Goal: Task Accomplishment & Management: Manage account settings

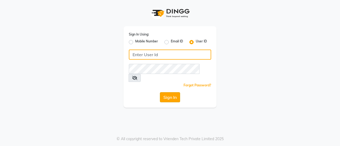
type input "danish"
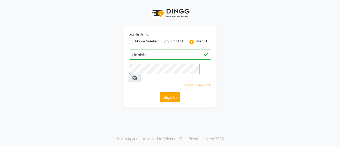
click at [169, 92] on button "Sign In" at bounding box center [170, 97] width 20 height 10
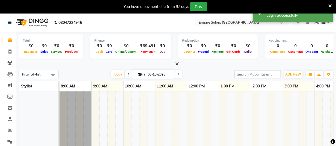
select select "en"
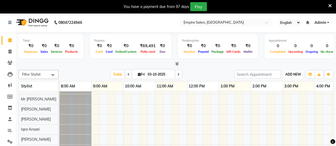
click at [294, 75] on span "ADD NEW" at bounding box center [293, 74] width 16 height 4
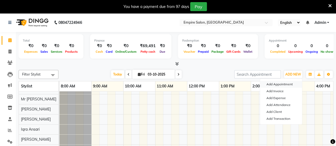
click at [291, 85] on button "Add Appointment" at bounding box center [281, 84] width 42 height 7
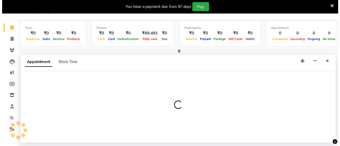
scroll to position [13, 0]
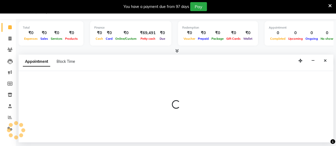
select select "540"
select select "tentative"
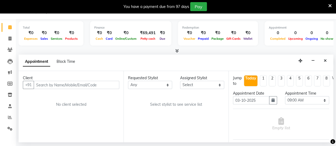
click at [82, 83] on input "text" at bounding box center [76, 85] width 85 height 8
click at [188, 143] on div "08047224946 Select Location × Empire Salon, Andheri English ENGLISH Español الع…" at bounding box center [168, 73] width 336 height 146
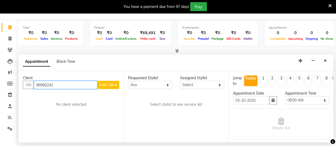
click at [59, 87] on input "96990241" at bounding box center [65, 85] width 63 height 8
type input "9699024175"
click at [105, 83] on span "Add Client" at bounding box center [108, 85] width 18 height 5
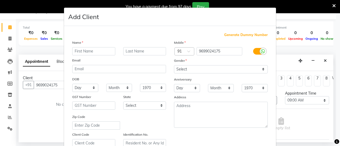
click at [100, 50] on input "text" at bounding box center [93, 51] width 43 height 8
type input "Priyanka"
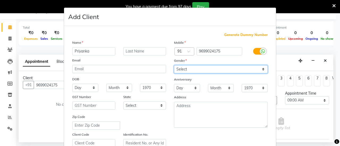
click at [218, 68] on select "Select [DEMOGRAPHIC_DATA] [DEMOGRAPHIC_DATA] Other Prefer Not To Say" at bounding box center [221, 69] width 94 height 8
select select "[DEMOGRAPHIC_DATA]"
click at [174, 65] on select "Select [DEMOGRAPHIC_DATA] [DEMOGRAPHIC_DATA] Other Prefer Not To Say" at bounding box center [221, 69] width 94 height 8
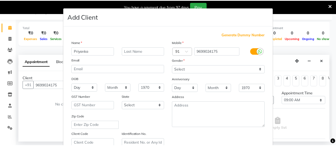
scroll to position [98, 0]
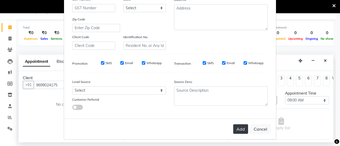
click at [235, 127] on button "Add" at bounding box center [240, 129] width 15 height 10
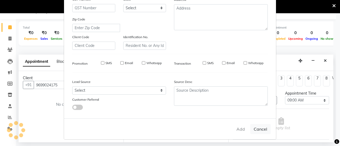
select select
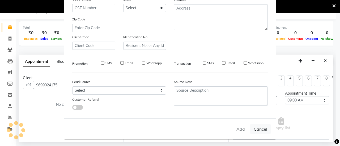
select select
checkbox input "false"
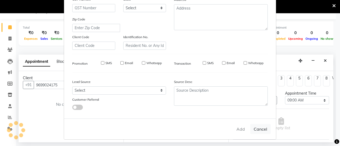
checkbox input "false"
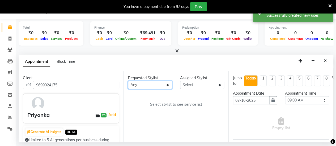
click at [166, 83] on select "Any [PERSON_NAME] [PERSON_NAME] Iqra [PERSON_NAME] [PERSON_NAME] [PERSON_NAME] …" at bounding box center [150, 85] width 44 height 8
click at [168, 83] on select "Any [PERSON_NAME] [PERSON_NAME] Iqra [PERSON_NAME] [PERSON_NAME] [PERSON_NAME] …" at bounding box center [150, 85] width 44 height 8
select select "66062"
click at [128, 81] on select "Any [PERSON_NAME] [PERSON_NAME] Iqra [PERSON_NAME] [PERSON_NAME] [PERSON_NAME] …" at bounding box center [150, 85] width 44 height 8
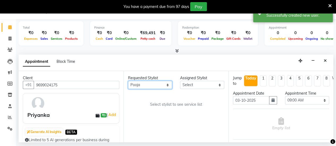
select select "66062"
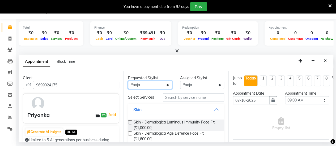
click at [165, 85] on select "Any [PERSON_NAME] [PERSON_NAME] Iqra [PERSON_NAME] [PERSON_NAME] [PERSON_NAME] …" at bounding box center [150, 85] width 44 height 8
select select "92412"
click at [128, 81] on select "Any [PERSON_NAME] [PERSON_NAME] Iqra [PERSON_NAME] [PERSON_NAME] [PERSON_NAME] …" at bounding box center [150, 85] width 44 height 8
select select "92412"
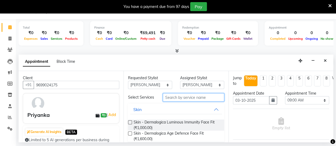
click at [199, 98] on input "text" at bounding box center [193, 97] width 61 height 8
click at [197, 98] on input "text" at bounding box center [193, 97] width 61 height 8
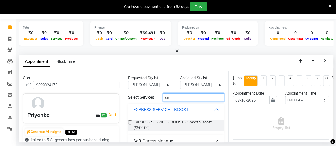
type input "s"
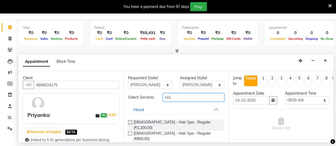
type input "H"
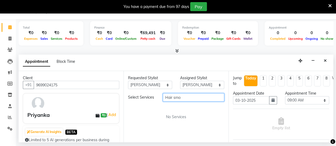
type input "Hair smo"
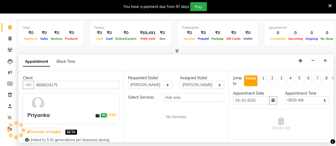
click at [223, 128] on div "Requested Stylist Any [PERSON_NAME] [PERSON_NAME] Iqra [PERSON_NAME] [PERSON_NA…" at bounding box center [175, 106] width 105 height 71
click at [213, 90] on div "Requested Stylist Any [PERSON_NAME] [PERSON_NAME] Iqra [PERSON_NAME] [PERSON_NA…" at bounding box center [175, 106] width 105 height 71
click at [269, 100] on button "button" at bounding box center [273, 100] width 8 height 8
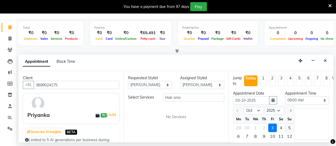
click at [287, 127] on div "5" at bounding box center [289, 128] width 8 height 8
type input "05-10-2025"
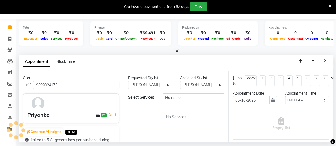
scroll to position [7, 204]
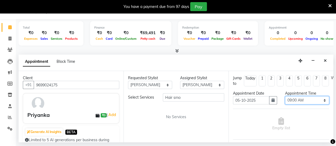
click at [319, 102] on select "Select 09:00 AM 09:15 AM 09:30 AM 09:45 AM 10:00 AM 10:15 AM 10:30 AM 10:45 AM …" at bounding box center [307, 100] width 44 height 8
select select "840"
click at [285, 96] on select "Select 09:00 AM 09:15 AM 09:30 AM 09:45 AM 10:00 AM 10:15 AM 10:30 AM 10:45 AM …" at bounding box center [307, 100] width 44 height 8
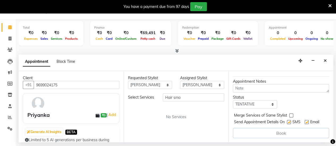
scroll to position [67, 0]
click at [208, 97] on input "Hair smo" at bounding box center [193, 97] width 61 height 8
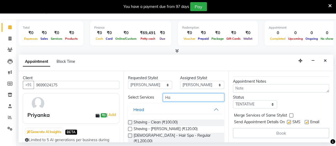
type input "H"
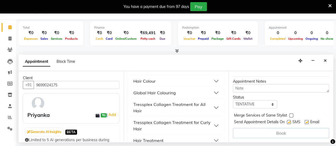
scroll to position [106, 0]
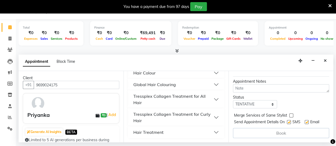
type input "HAIR ST"
click at [179, 131] on button "Hair Treatment" at bounding box center [176, 133] width 92 height 10
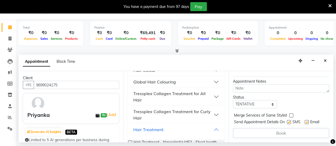
click at [156, 131] on div "Hair Treatment" at bounding box center [148, 130] width 30 height 6
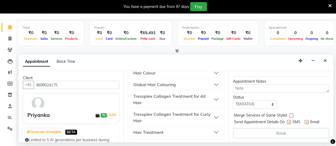
click at [156, 131] on div "Hair Treatment" at bounding box center [148, 132] width 30 height 6
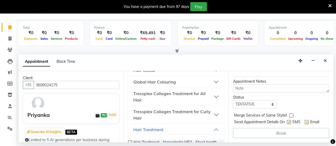
click at [224, 131] on div "Requested Stylist Any [PERSON_NAME] [PERSON_NAME] Iqra [PERSON_NAME] [PERSON_NA…" at bounding box center [175, 106] width 105 height 71
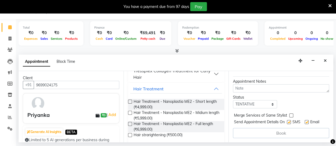
scroll to position [154, 0]
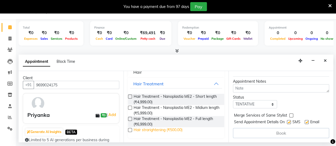
click at [169, 128] on span "Hair strarightening (₹500.00)" at bounding box center [157, 130] width 49 height 7
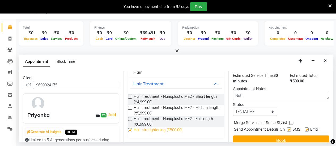
checkbox input "false"
click at [302, 82] on div "Estimated Total: ₹500.00" at bounding box center [309, 78] width 39 height 11
click at [297, 81] on span "₹500.00" at bounding box center [297, 81] width 14 height 5
click at [327, 60] on button "Close" at bounding box center [325, 61] width 8 height 8
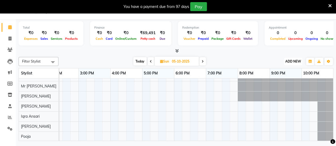
click at [295, 60] on span "ADD NEW" at bounding box center [293, 61] width 16 height 4
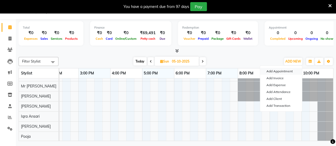
click at [286, 71] on button "Add Appointment" at bounding box center [281, 71] width 42 height 7
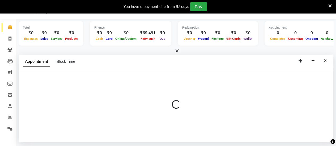
select select "540"
select select "tentative"
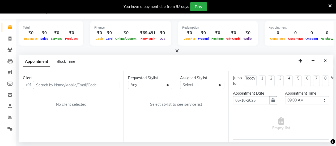
click at [88, 84] on input "text" at bounding box center [76, 85] width 85 height 8
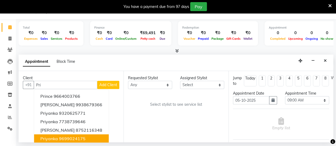
click at [47, 140] on span "Priyanka" at bounding box center [49, 138] width 18 height 5
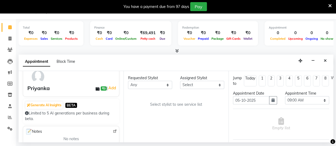
scroll to position [32, 0]
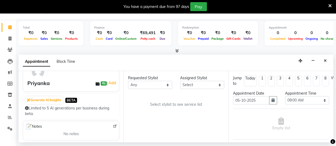
type input "9699024175"
click at [160, 82] on select "Any [PERSON_NAME] [PERSON_NAME] Iqra [PERSON_NAME] [PERSON_NAME] [PERSON_NAME] …" at bounding box center [150, 85] width 44 height 8
select select "92412"
click at [128, 81] on select "Any [PERSON_NAME] [PERSON_NAME] Iqra [PERSON_NAME] [PERSON_NAME] [PERSON_NAME] …" at bounding box center [150, 85] width 44 height 8
select select "92412"
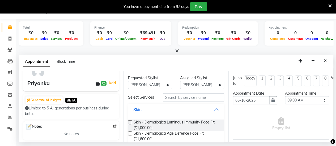
click at [224, 122] on div "Requested Stylist Any [PERSON_NAME] [PERSON_NAME] Iqra [PERSON_NAME] [PERSON_NA…" at bounding box center [175, 106] width 105 height 71
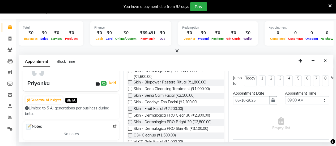
scroll to position [125, 0]
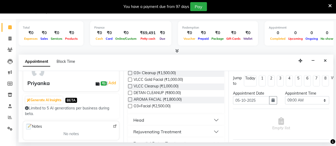
drag, startPoint x: 226, startPoint y: 126, endPoint x: 213, endPoint y: 59, distance: 67.8
click at [213, 59] on div "Appointment Block Time" at bounding box center [176, 63] width 314 height 16
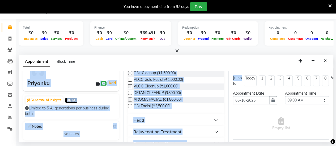
drag, startPoint x: 213, startPoint y: 59, endPoint x: 228, endPoint y: 78, distance: 24.2
click at [228, 78] on app-booking "Appointment Block Time Client [PHONE_NUMBER] Priyanka ₹0 | Add Generate AI Insi…" at bounding box center [176, 99] width 314 height 88
click at [228, 78] on div "Jump to [DATE] 1 2 3 4 5 6 7 8 Weeks Appointment Date [DATE] Appointment Time S…" at bounding box center [280, 106] width 105 height 71
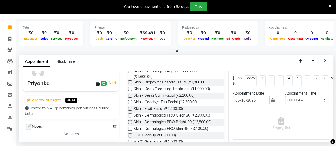
scroll to position [0, 0]
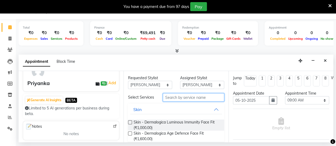
click at [188, 98] on input "text" at bounding box center [193, 97] width 61 height 8
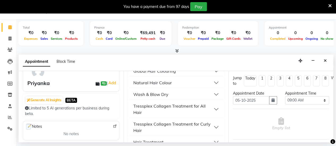
scroll to position [149, 0]
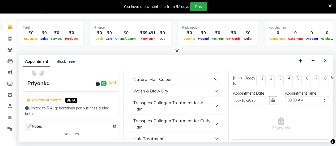
type input "hair"
click at [204, 134] on button "Hair Treatment" at bounding box center [176, 139] width 92 height 10
click at [153, 136] on div "Hair Treatment" at bounding box center [148, 139] width 30 height 6
click at [152, 136] on div "Hair Treatment" at bounding box center [148, 139] width 30 height 6
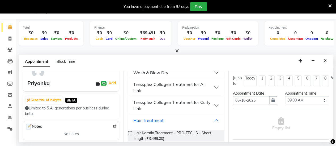
scroll to position [174, 0]
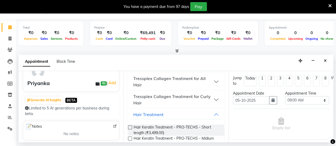
click at [212, 74] on button "Tressplex Collagen Treatment for All Hair" at bounding box center [176, 82] width 92 height 16
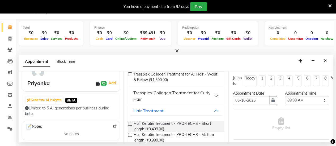
scroll to position [236, 0]
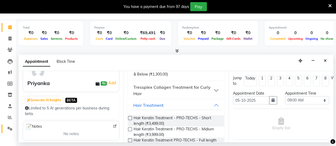
click at [8, 126] on link "Settings" at bounding box center [8, 129] width 13 height 9
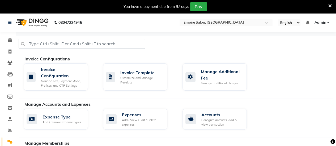
scroll to position [128, 0]
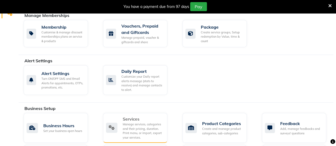
click at [151, 129] on div "Manage services, categories and their pricing, duration. Print menu, or import,…" at bounding box center [143, 131] width 40 height 18
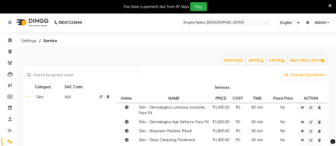
click at [96, 76] on input "text" at bounding box center [84, 75] width 106 height 8
click at [76, 77] on input "text" at bounding box center [84, 75] width 106 height 8
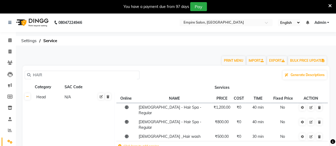
click at [44, 74] on input "HAIR" at bounding box center [84, 75] width 106 height 8
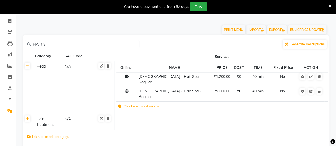
scroll to position [43, 0]
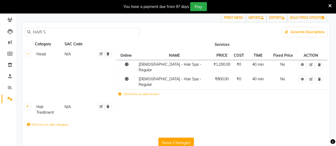
type input "HAIR S"
click at [43, 104] on div "Hair Treatment" at bounding box center [47, 110] width 27 height 12
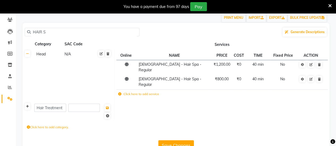
click at [25, 103] on link at bounding box center [28, 106] width 6 height 7
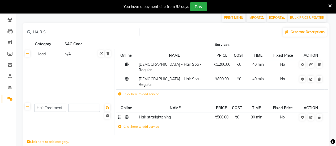
click at [177, 113] on td "Hair strarightening" at bounding box center [175, 117] width 76 height 9
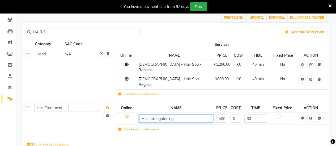
click at [176, 115] on input "Hair strarightening" at bounding box center [176, 119] width 74 height 8
type input "Hair strarightening (Tem"
